Goal: Task Accomplishment & Management: Manage account settings

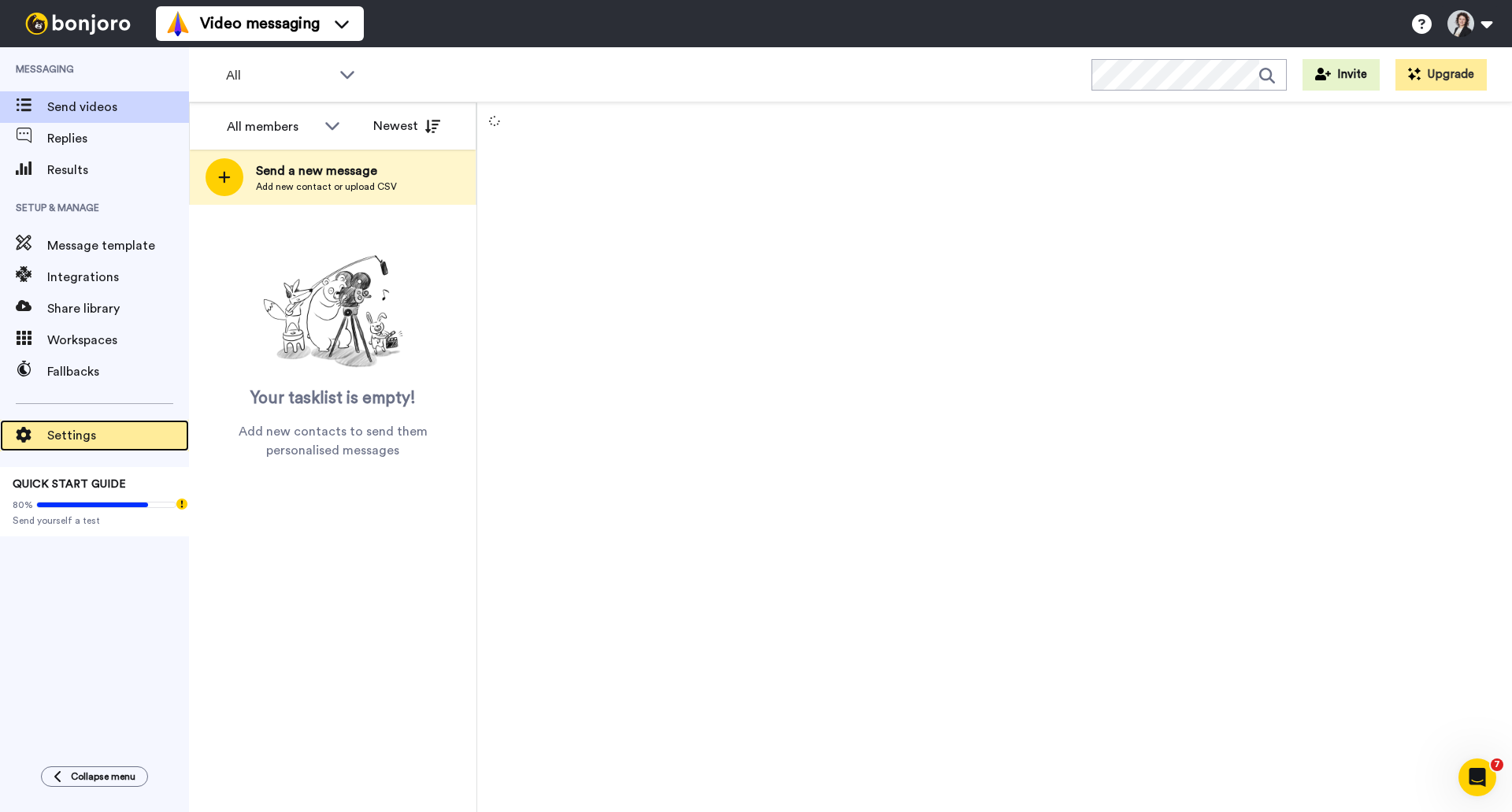
click at [59, 440] on span "Settings" at bounding box center [118, 435] width 142 height 19
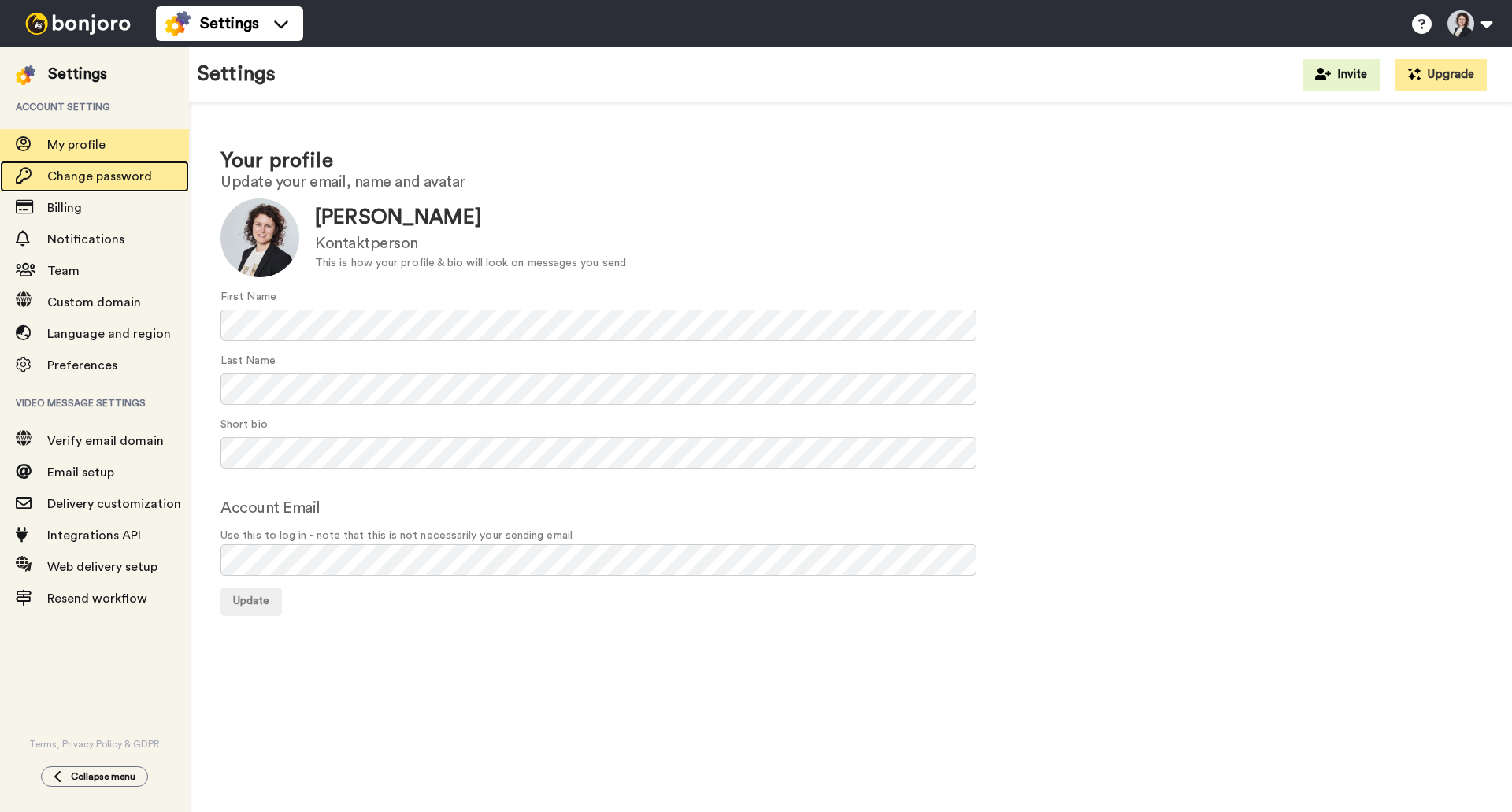
click at [66, 192] on div "Change password" at bounding box center [95, 177] width 189 height 32
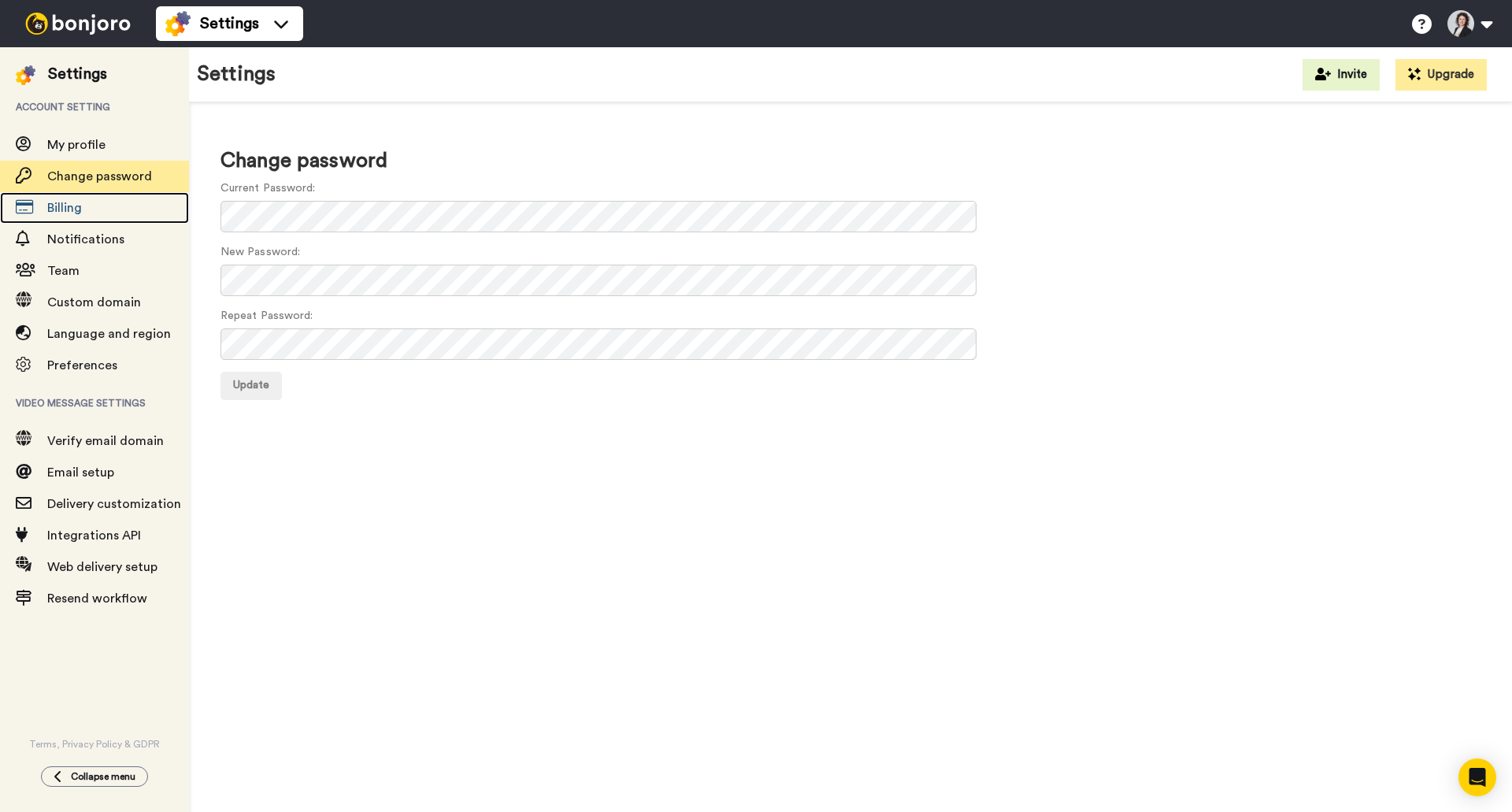
click at [69, 202] on span "Billing" at bounding box center [65, 207] width 35 height 12
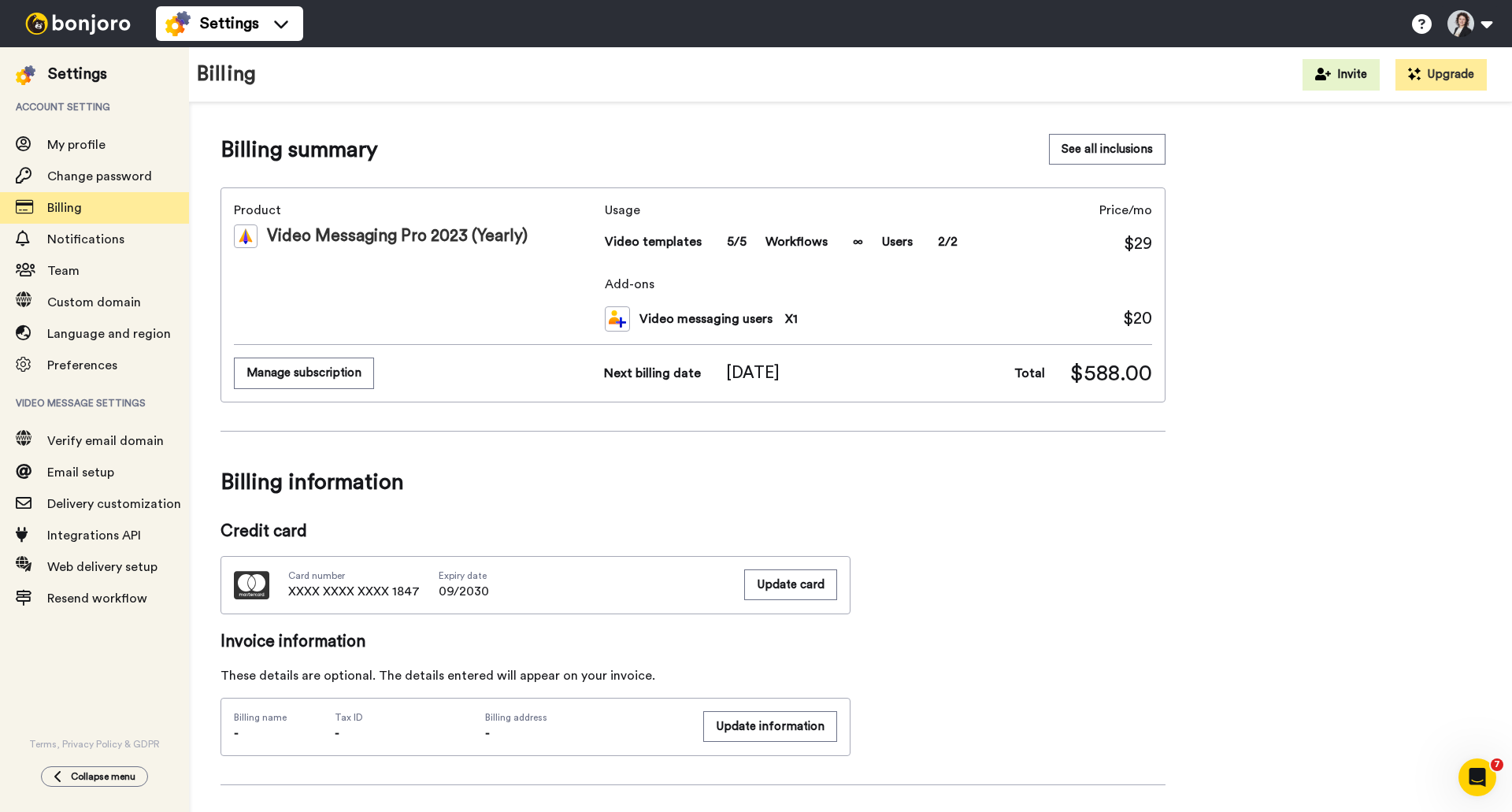
click at [618, 317] on img at bounding box center [617, 318] width 25 height 25
click at [333, 376] on button "Manage subscription" at bounding box center [304, 372] width 140 height 31
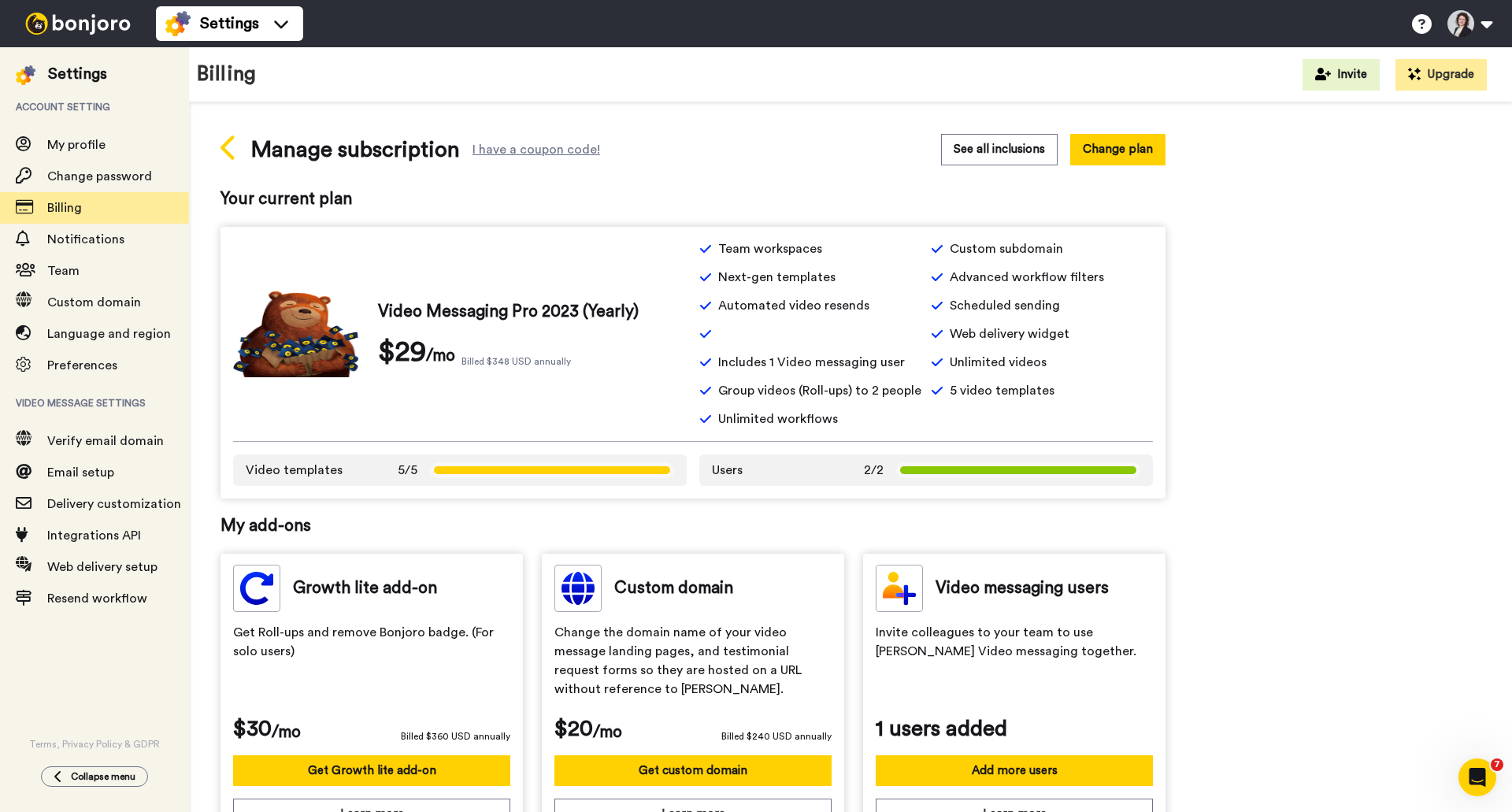
click at [231, 144] on icon at bounding box center [229, 147] width 17 height 27
